Goal: Task Accomplishment & Management: Use online tool/utility

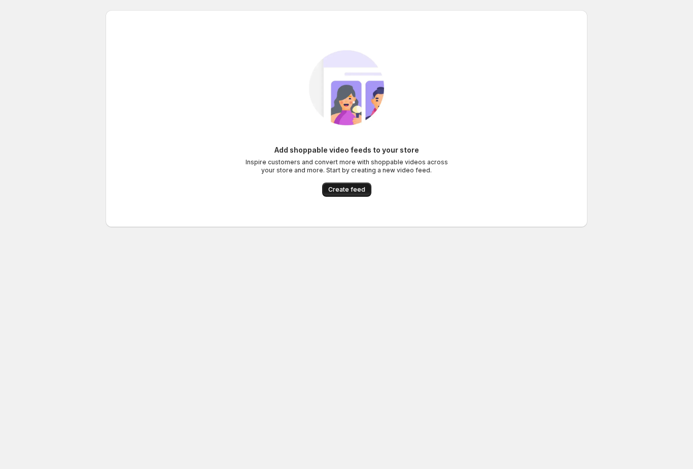
click at [344, 187] on span "Create feed" at bounding box center [346, 190] width 37 height 8
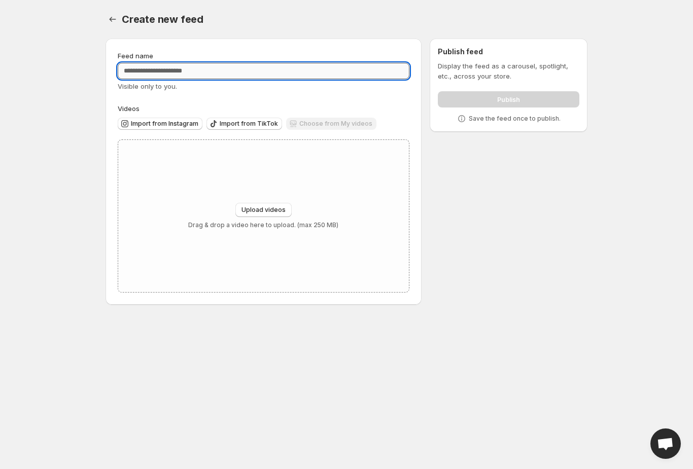
click at [153, 71] on input "Feed name" at bounding box center [264, 71] width 292 height 16
click at [150, 123] on span "Import from Instagram" at bounding box center [164, 124] width 67 height 8
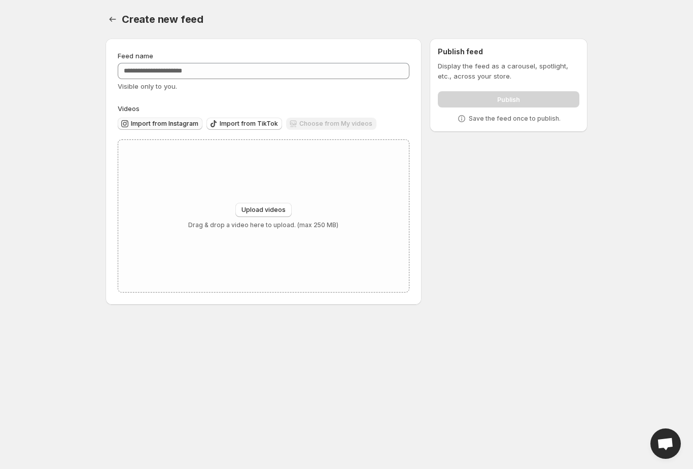
click at [160, 125] on span "Import from Instagram" at bounding box center [164, 124] width 67 height 8
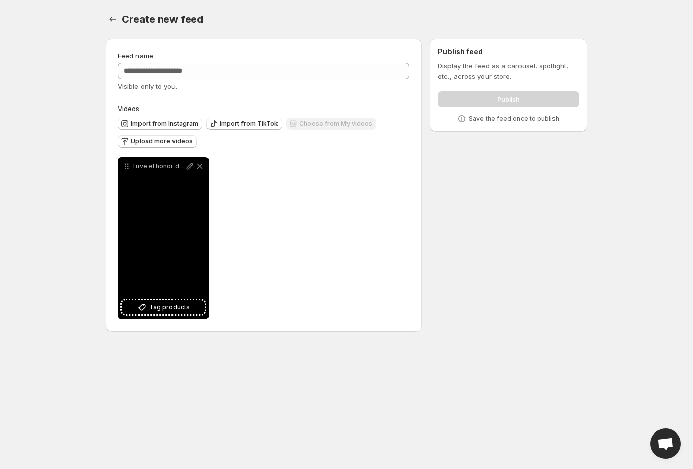
click at [151, 220] on div "Tuve el honor de conocer a [PERSON_NAME] uno de los guitarristas ms influyentes…" at bounding box center [163, 238] width 91 height 162
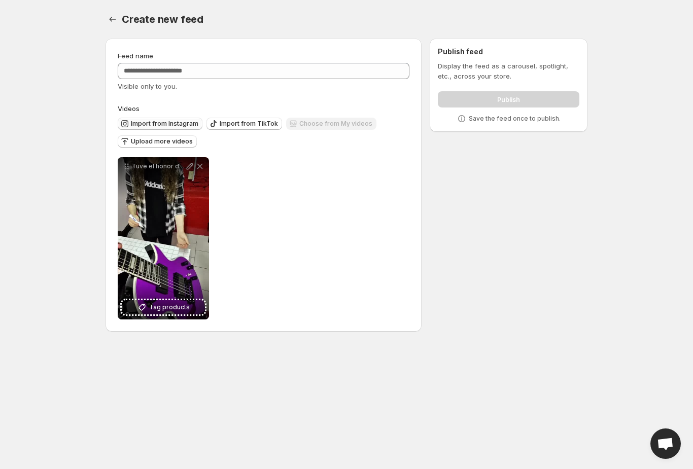
click at [158, 122] on span "Import from Instagram" at bounding box center [164, 124] width 67 height 8
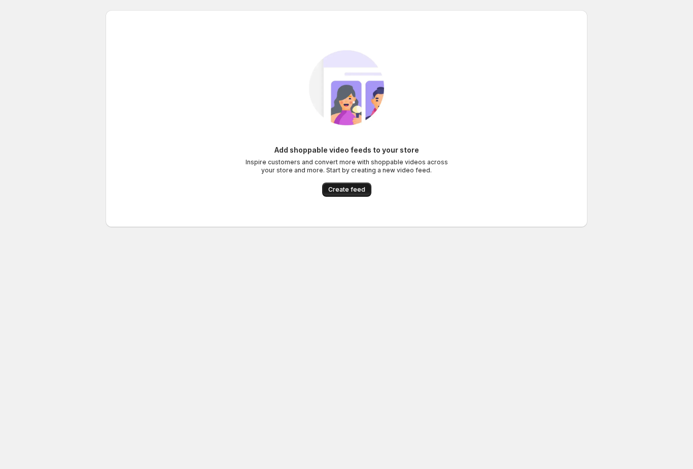
click at [330, 190] on span "Create feed" at bounding box center [346, 190] width 37 height 8
